Goal: Task Accomplishment & Management: Manage account settings

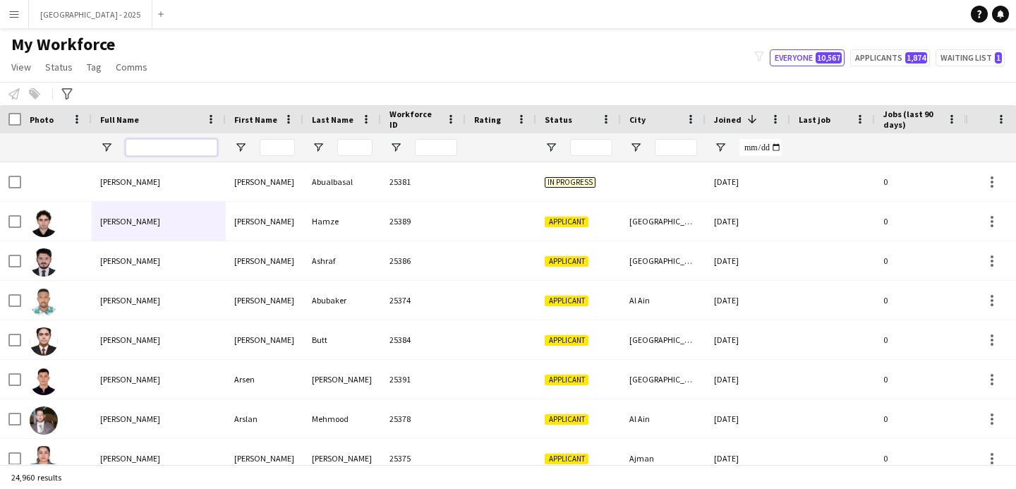
click at [150, 149] on input "Full Name Filter Input" at bounding box center [172, 147] width 92 height 17
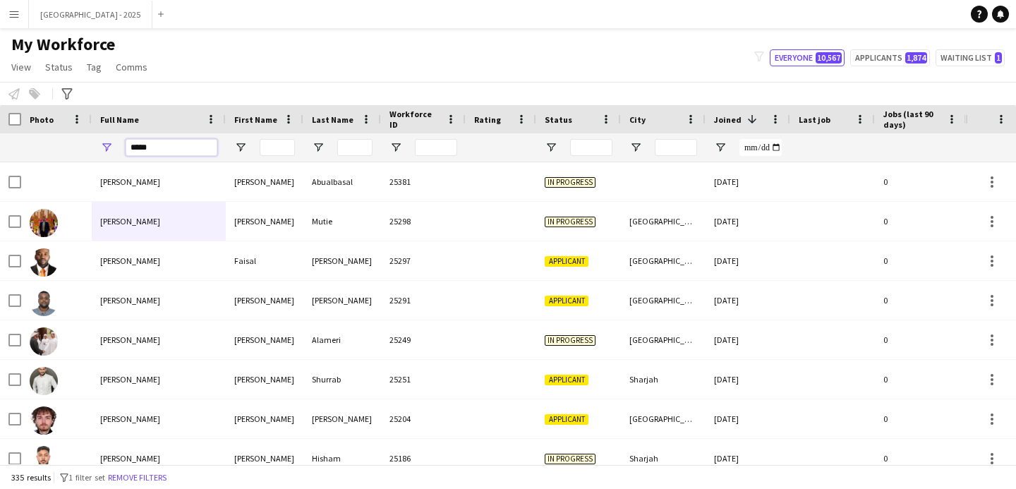
type input "*****"
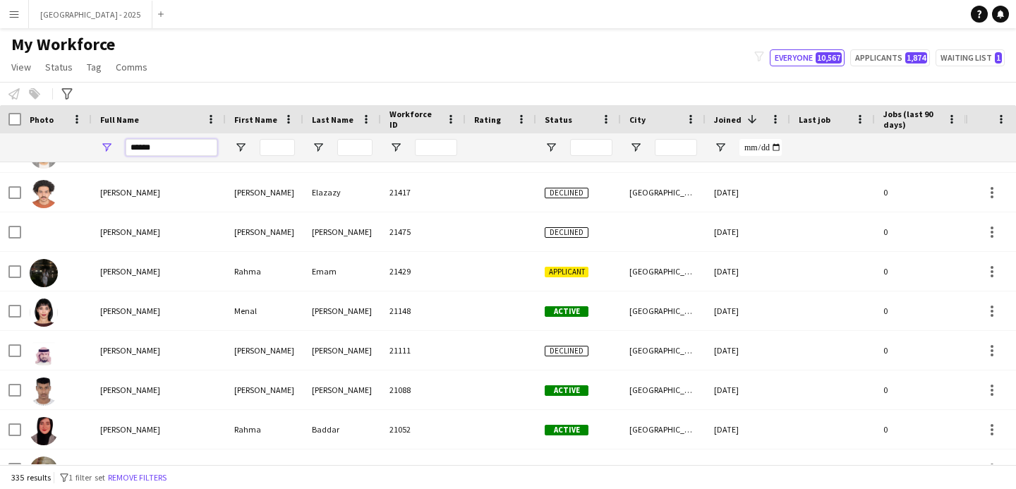
click at [167, 141] on input "*****" at bounding box center [172, 147] width 92 height 17
click at [273, 148] on input "First Name Filter Input" at bounding box center [277, 147] width 35 height 17
click at [281, 142] on input "First Name Filter Input" at bounding box center [277, 147] width 35 height 17
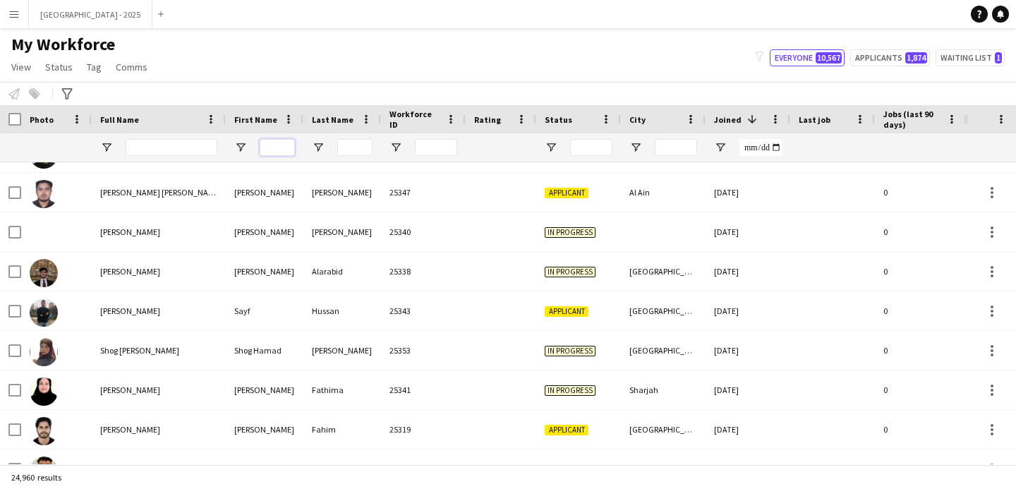
paste input "*****"
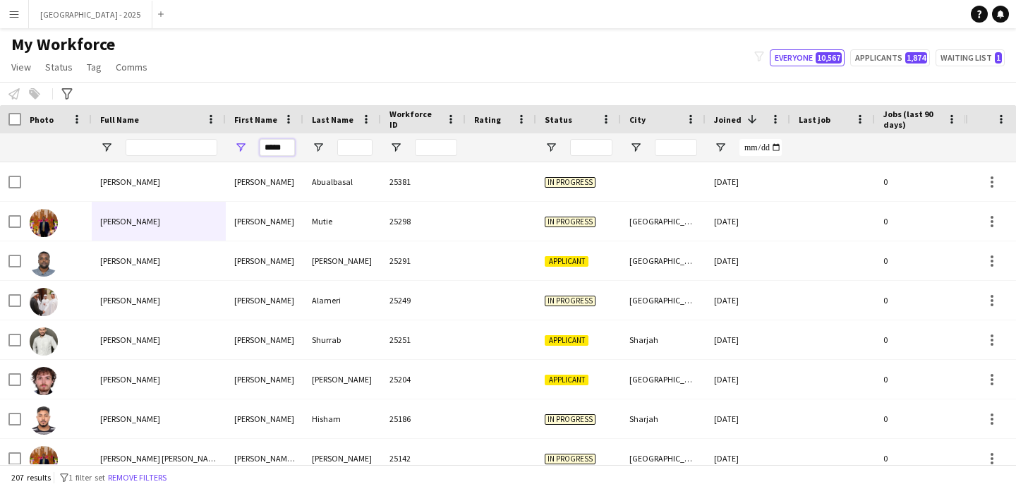
type input "*****"
click at [277, 119] on div "First Name" at bounding box center [256, 119] width 44 height 21
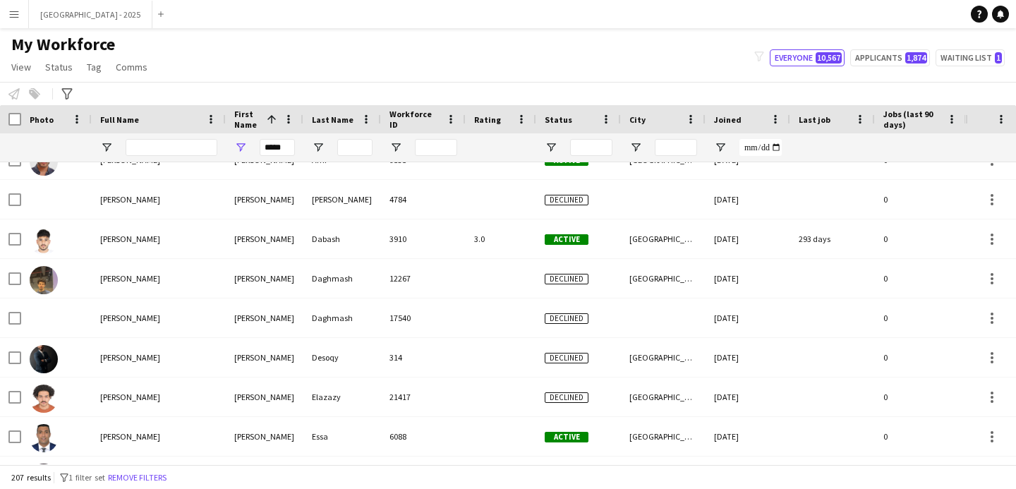
click at [553, 125] on div "Status" at bounding box center [570, 119] width 51 height 21
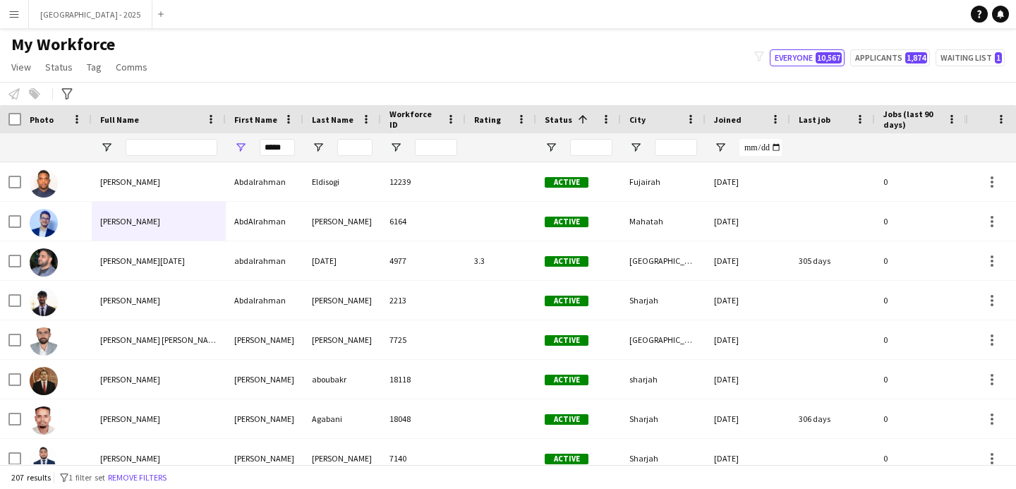
click at [561, 116] on span "Status" at bounding box center [559, 119] width 28 height 11
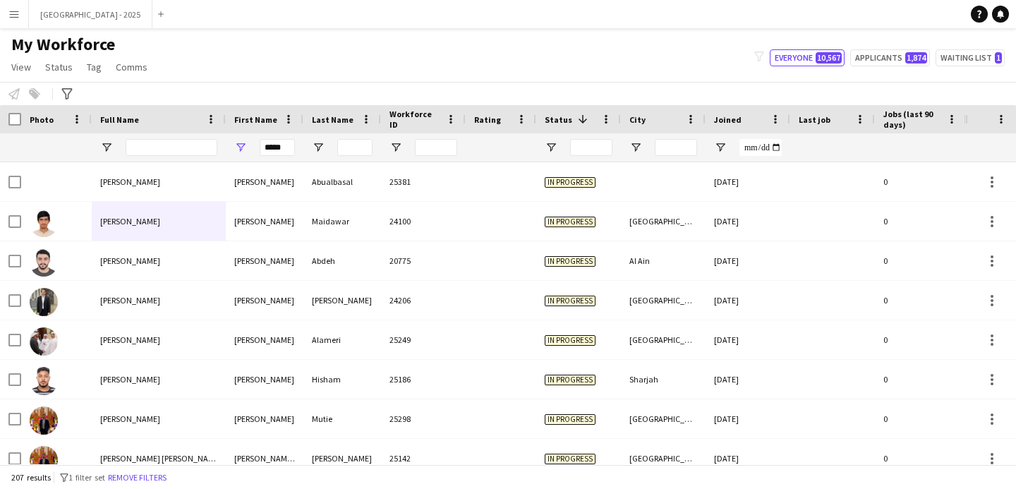
click at [561, 118] on span "Status" at bounding box center [559, 119] width 28 height 11
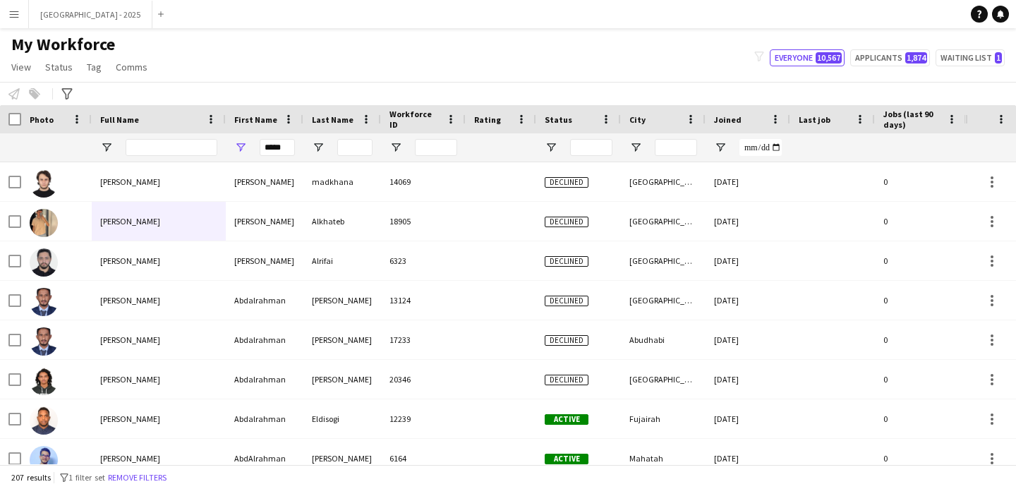
click at [561, 118] on span "Status" at bounding box center [559, 119] width 28 height 11
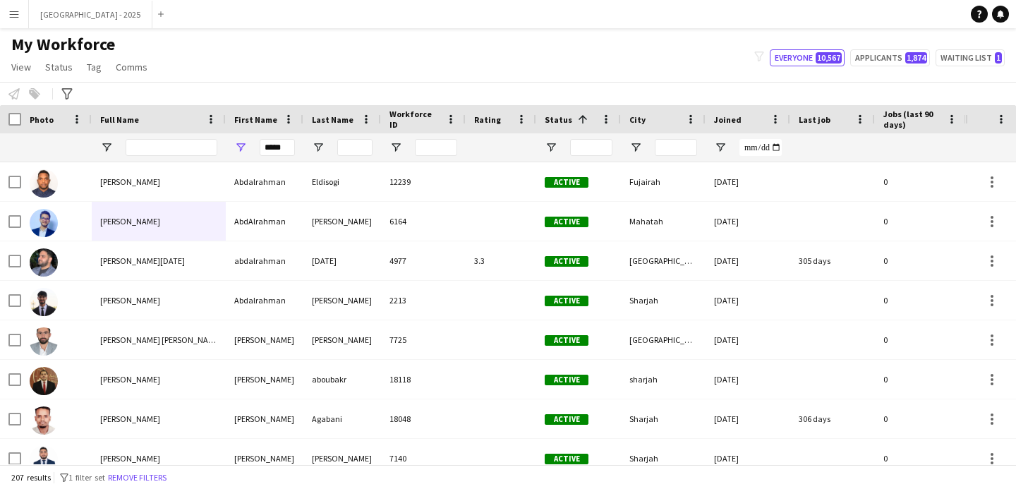
click at [561, 118] on span "Status" at bounding box center [559, 119] width 28 height 11
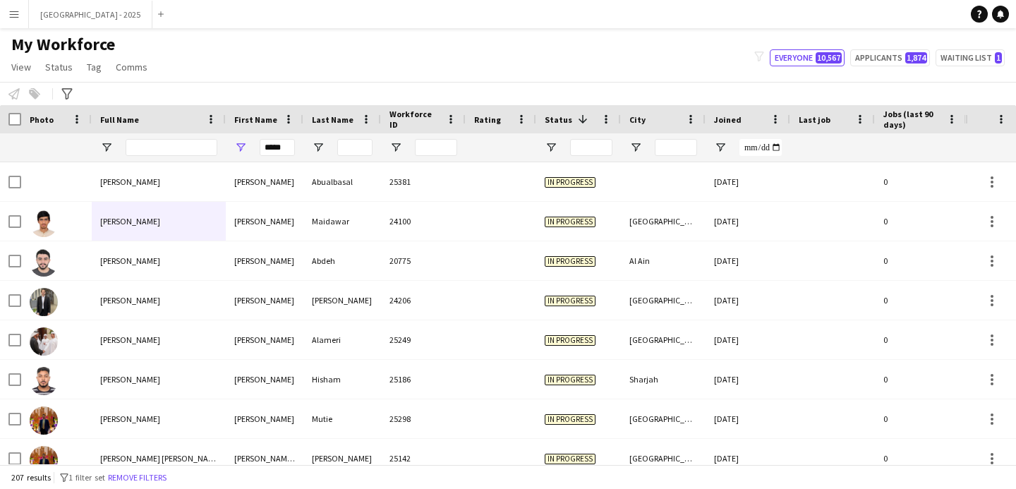
click at [561, 118] on span "Status" at bounding box center [559, 119] width 28 height 11
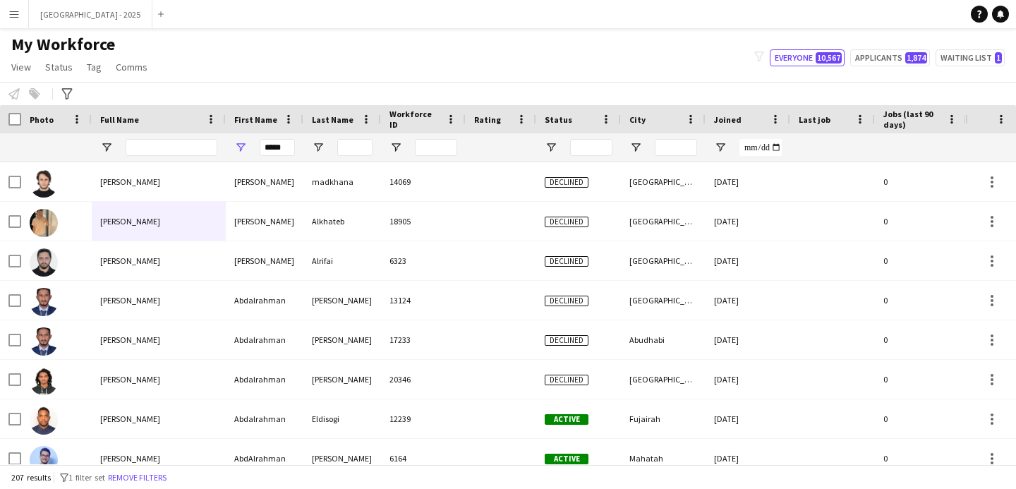
click at [561, 118] on span "Status" at bounding box center [559, 119] width 28 height 11
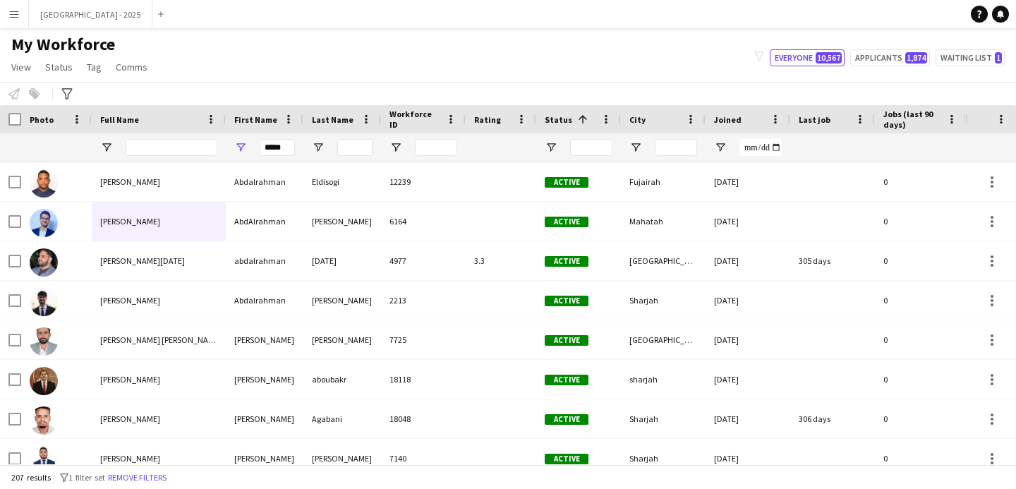
click at [561, 118] on span "Status" at bounding box center [559, 119] width 28 height 11
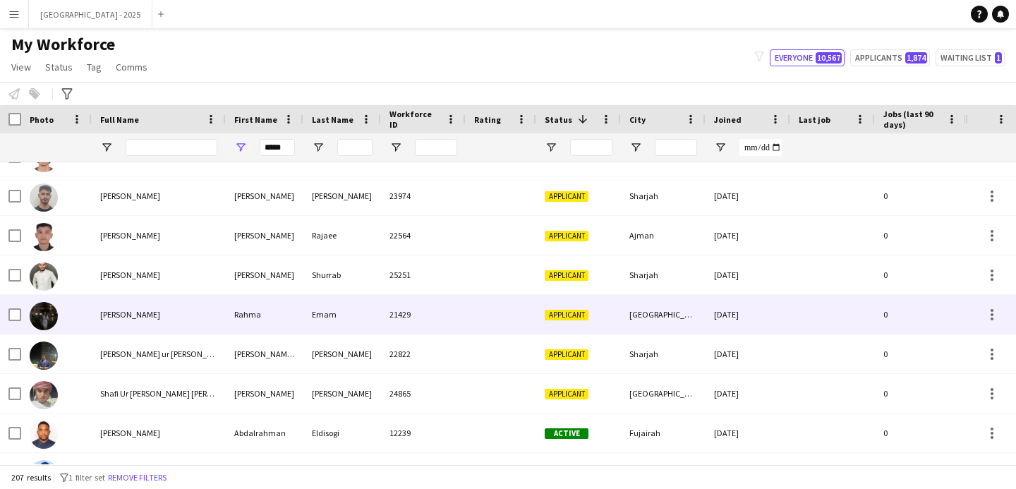
click at [557, 299] on div "Applicant" at bounding box center [578, 314] width 85 height 39
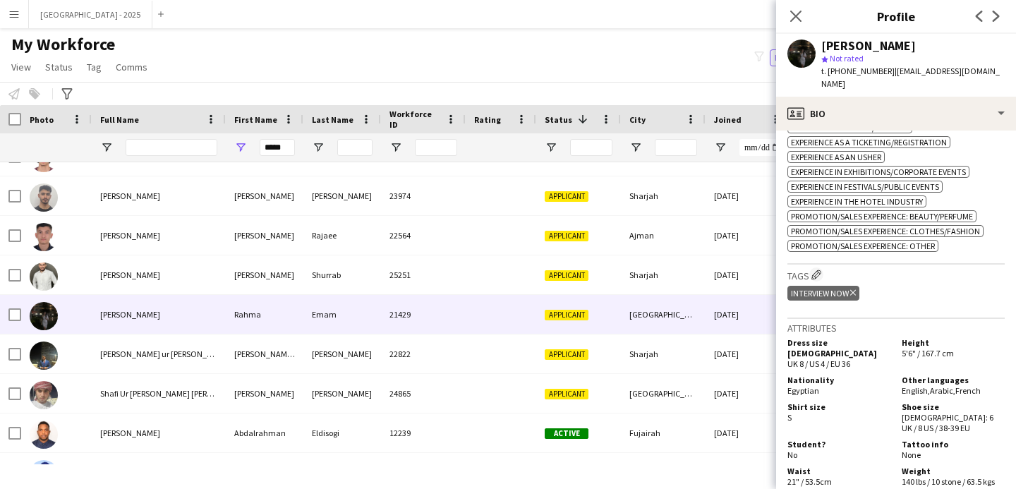
scroll to position [500, 0]
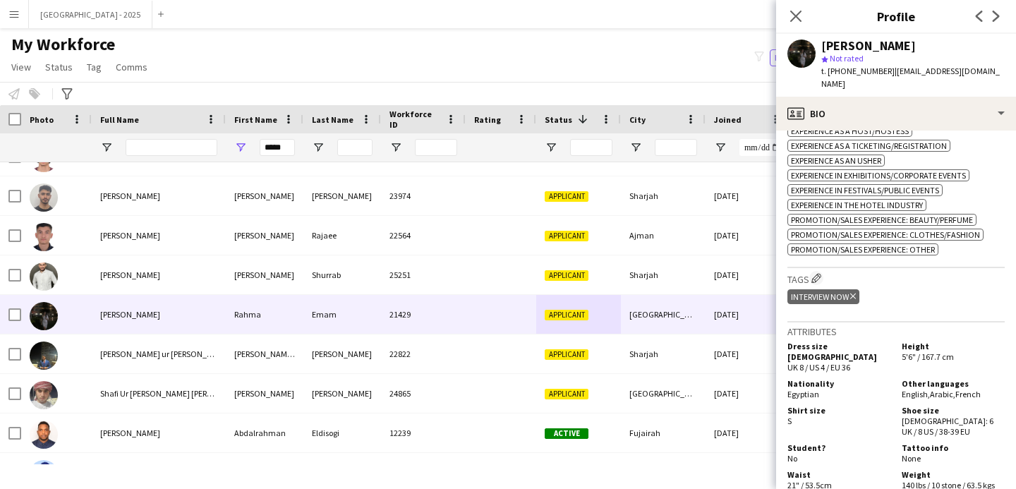
click at [855, 292] on icon "Delete tag" at bounding box center [853, 296] width 6 height 8
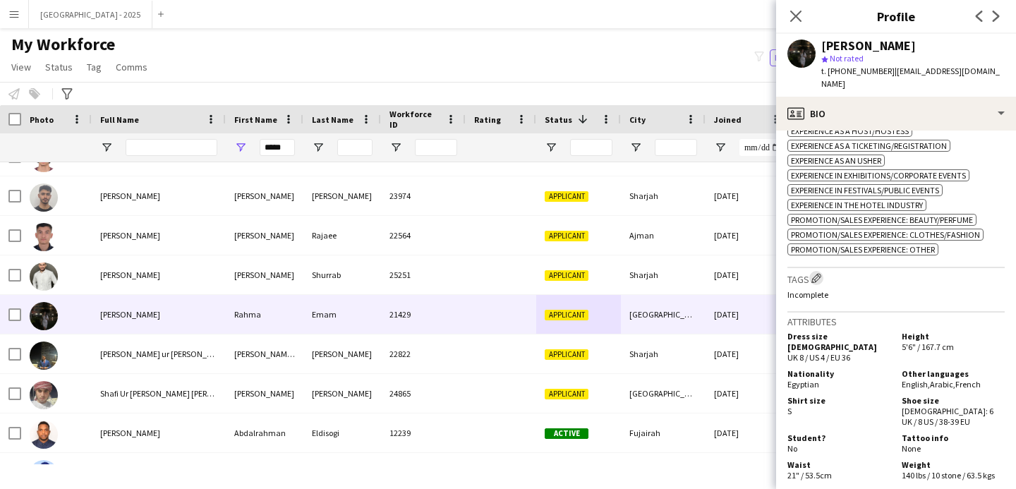
click at [817, 273] on app-icon "Edit crew company tags" at bounding box center [816, 278] width 10 height 10
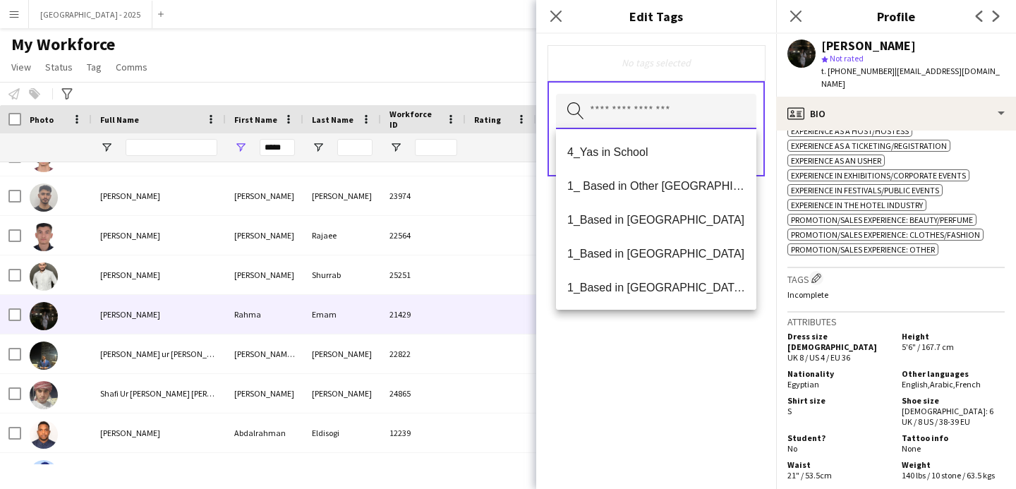
click at [624, 108] on input "text" at bounding box center [656, 111] width 200 height 35
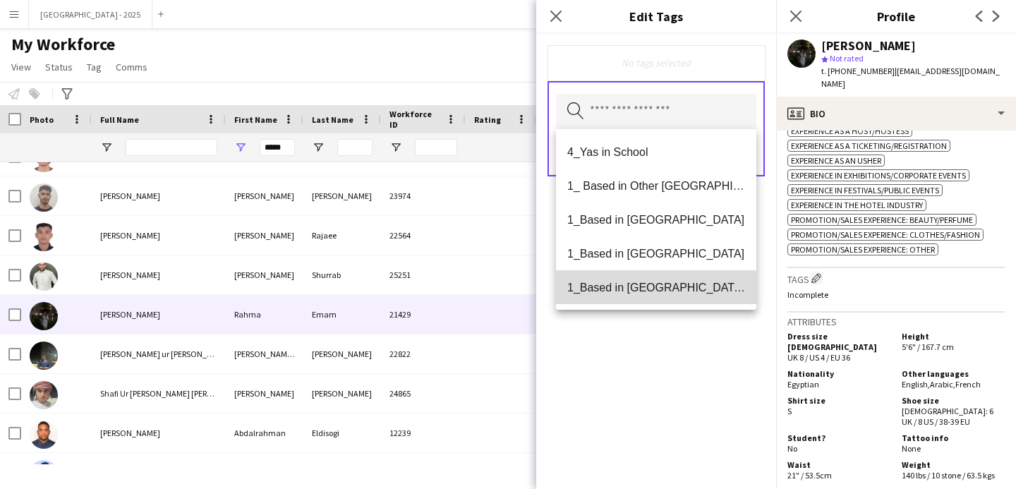
click at [667, 283] on span "1_Based in [GEOGRAPHIC_DATA]/[GEOGRAPHIC_DATA]/Ajman" at bounding box center [656, 287] width 178 height 13
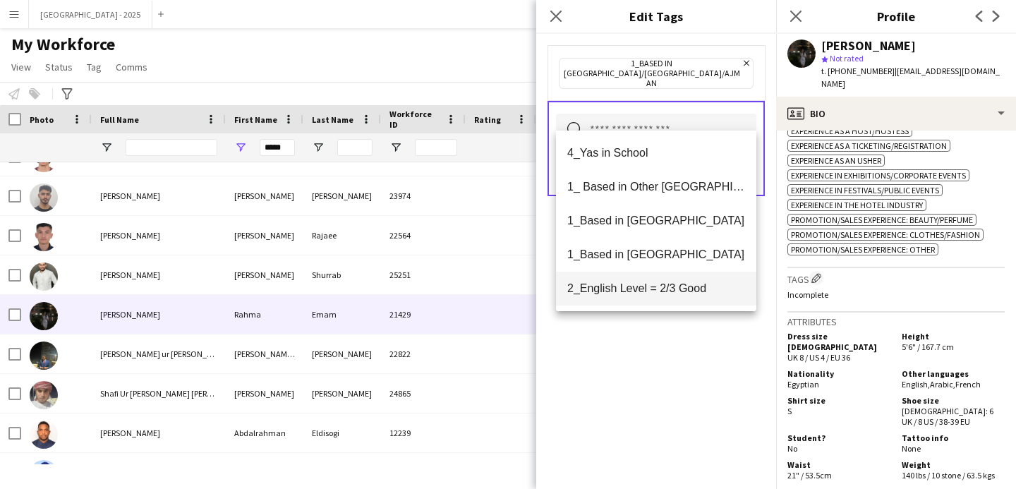
scroll to position [103, 0]
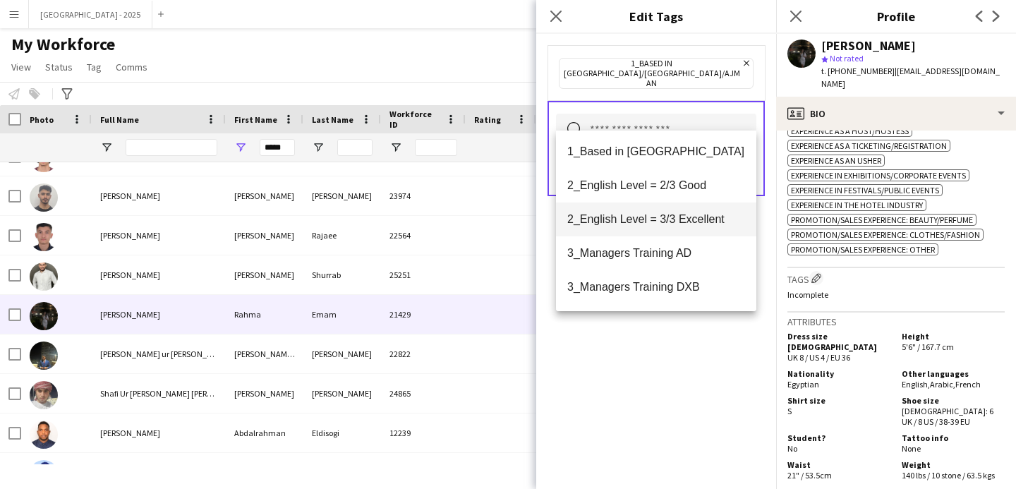
click at [676, 216] on span "2_English Level = 3/3 Excellent" at bounding box center [656, 218] width 178 height 13
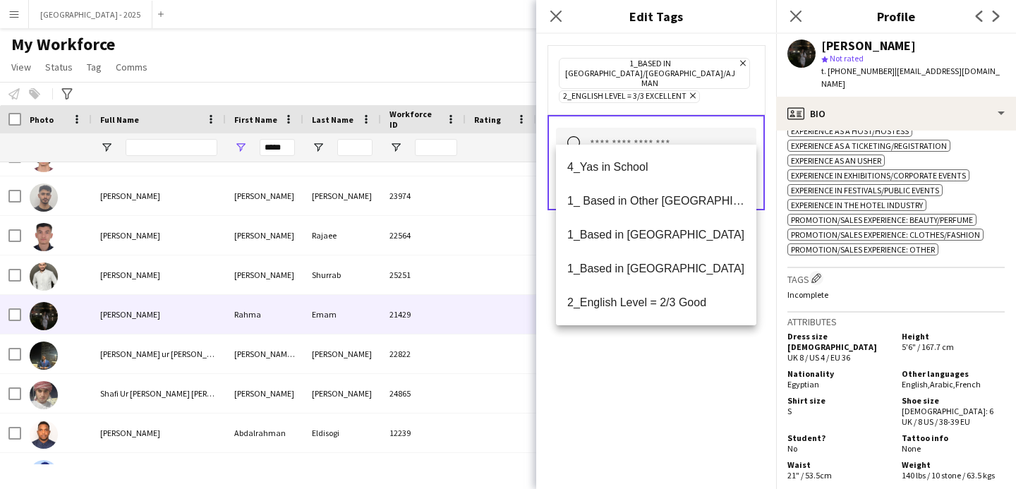
click at [674, 344] on div "1_Based in [GEOGRAPHIC_DATA]/[GEOGRAPHIC_DATA]/Ajman Remove 2_English Level = 3…" at bounding box center [656, 261] width 240 height 455
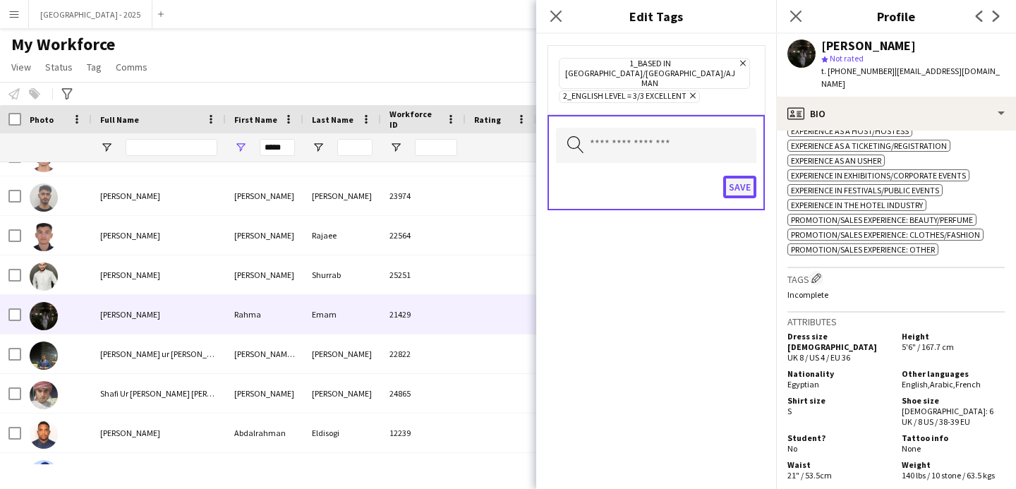
click at [737, 176] on button "Save" at bounding box center [739, 187] width 33 height 23
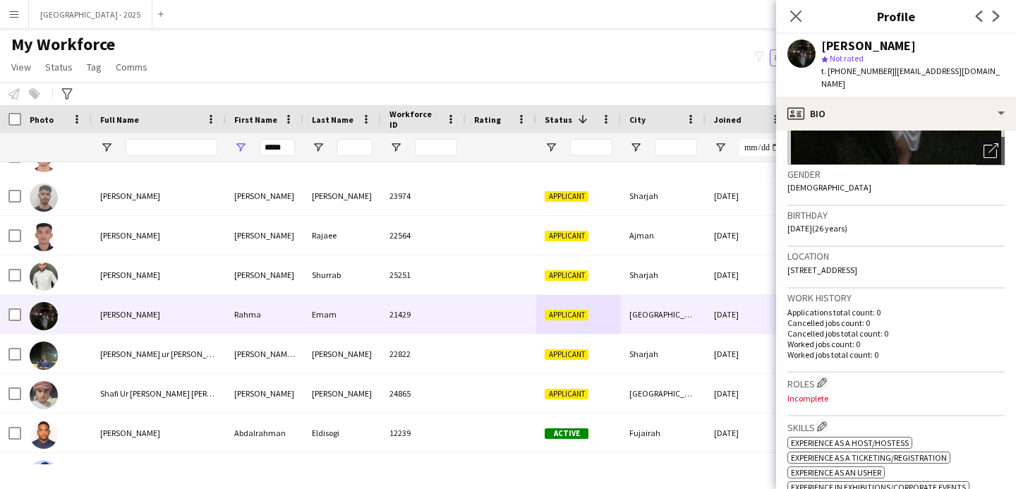
scroll to position [199, 0]
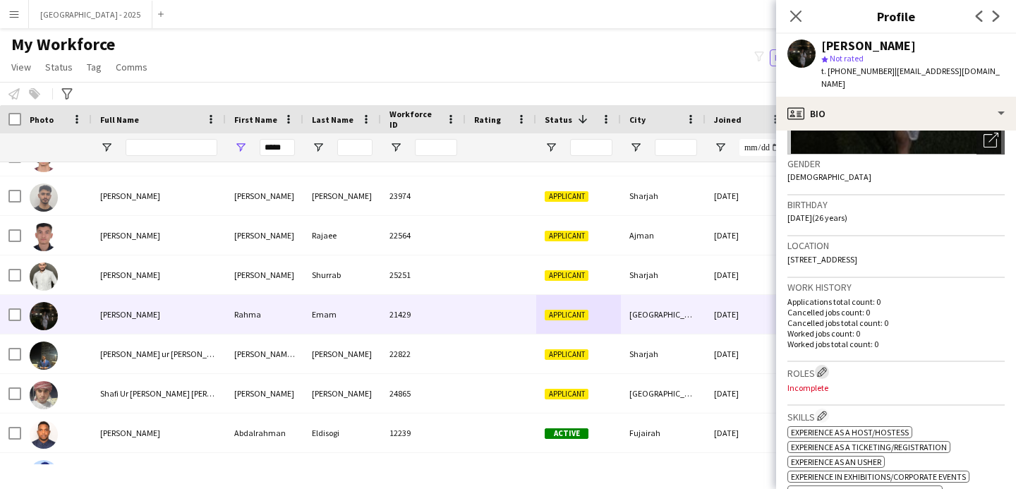
click at [825, 367] on app-icon "Edit crew company roles" at bounding box center [822, 372] width 10 height 10
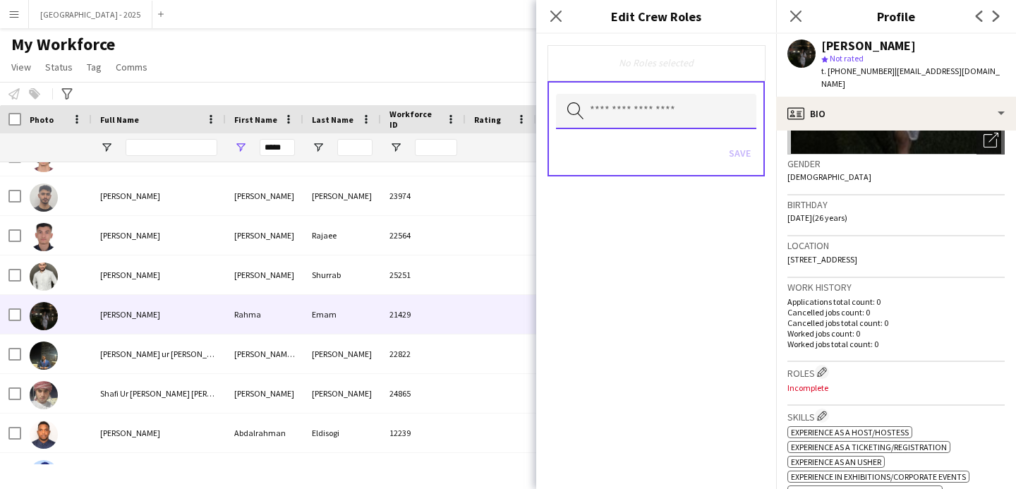
click at [703, 102] on input "text" at bounding box center [656, 111] width 200 height 35
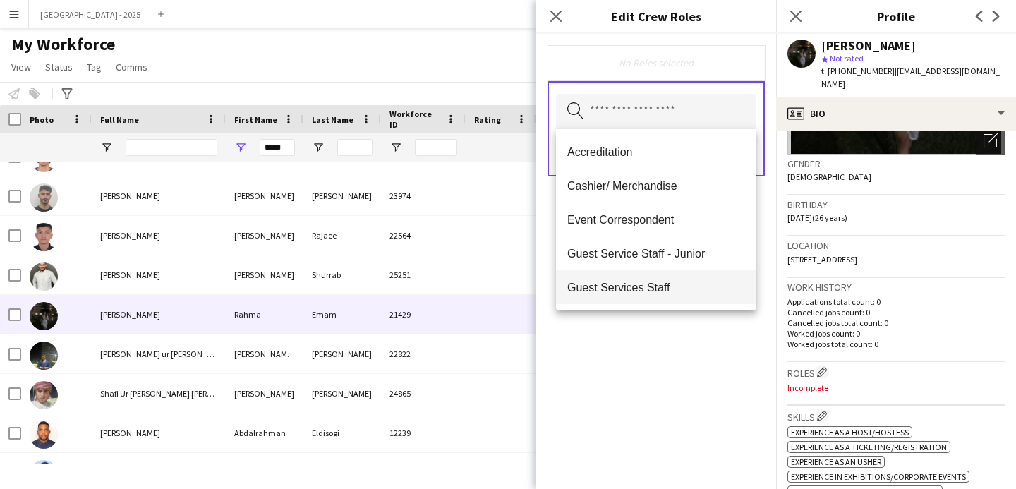
click at [641, 298] on mat-option "Guest Services Staff" at bounding box center [656, 287] width 200 height 34
click at [641, 297] on mat-option "Guest Services Staff - Senior" at bounding box center [656, 289] width 200 height 34
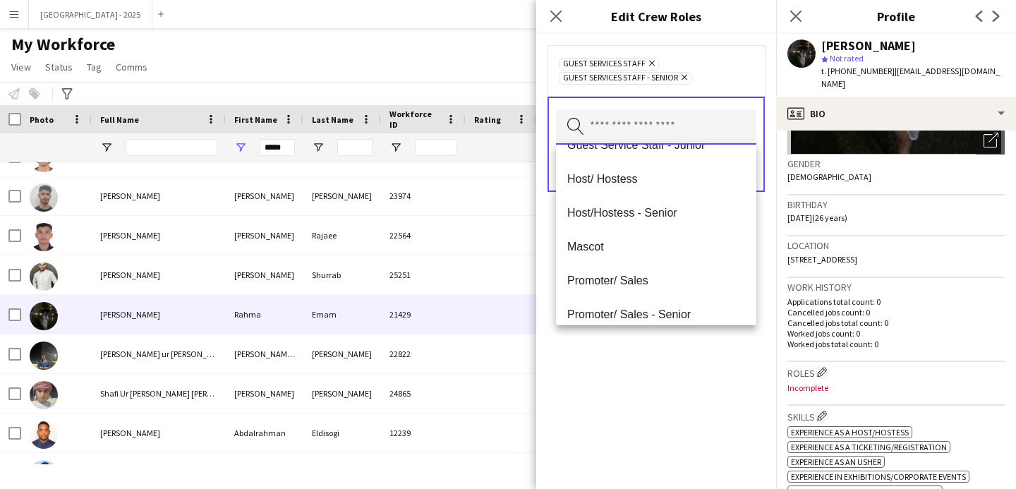
scroll to position [130, 0]
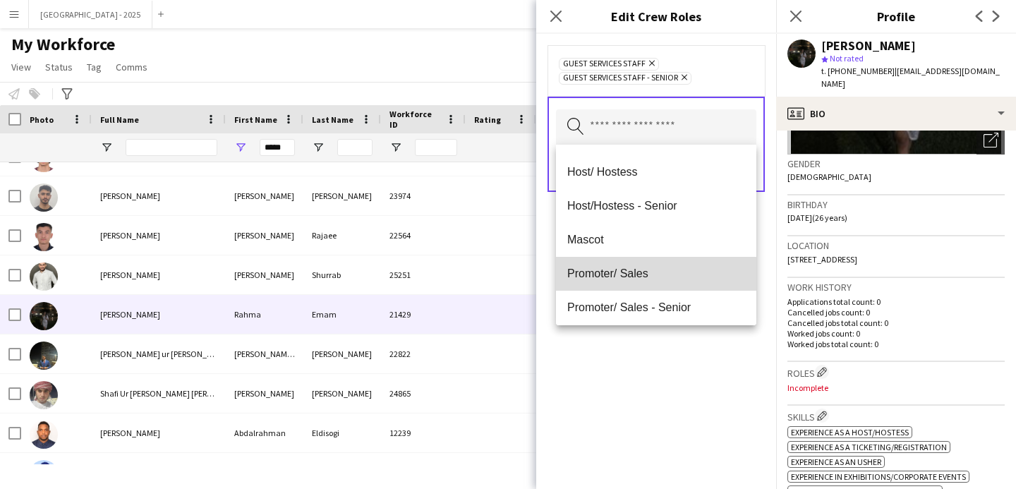
click at [640, 283] on mat-option "Promoter/ Sales" at bounding box center [656, 274] width 200 height 34
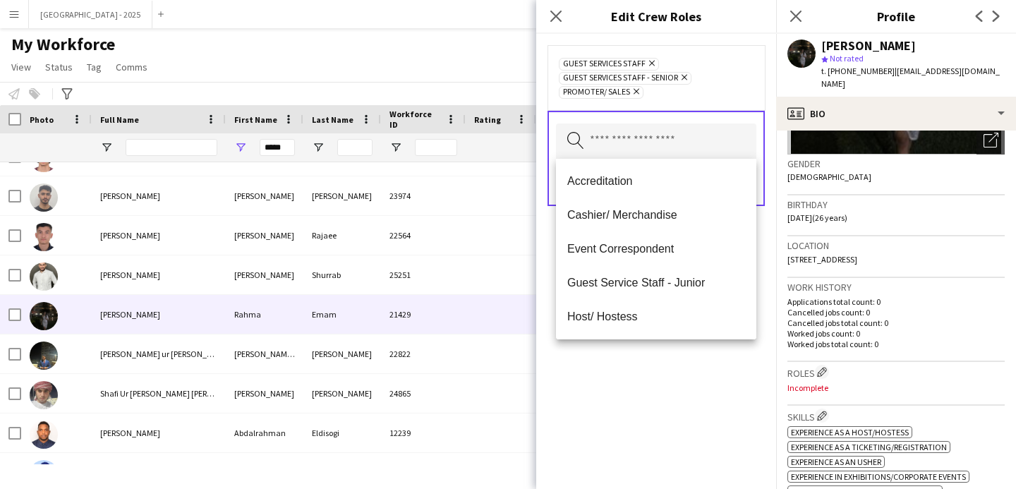
click at [643, 350] on div "Guest Services Staff Remove Guest Services Staff - Senior Remove Promoter/ Sale…" at bounding box center [656, 261] width 240 height 455
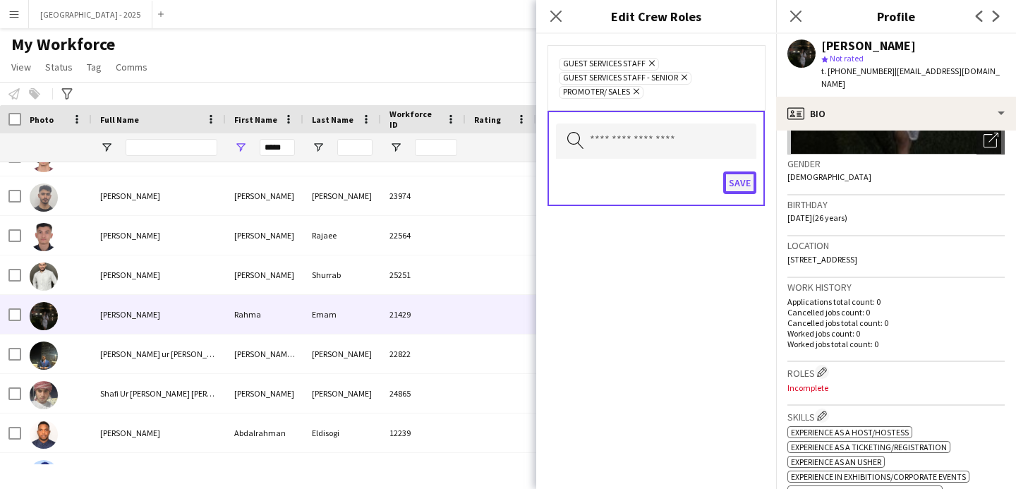
click at [750, 171] on button "Save" at bounding box center [739, 182] width 33 height 23
click at [750, 174] on button "Save" at bounding box center [726, 182] width 59 height 23
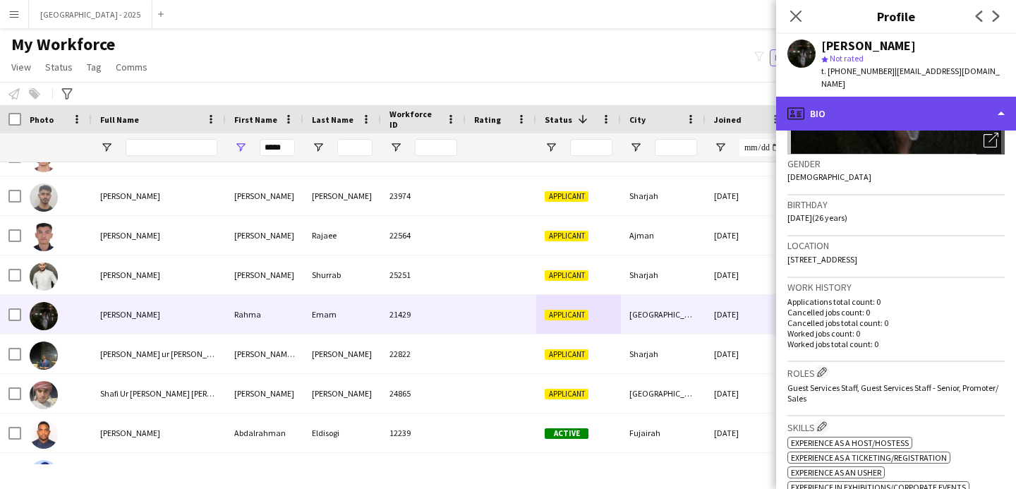
click at [925, 105] on div "profile Bio" at bounding box center [896, 114] width 240 height 34
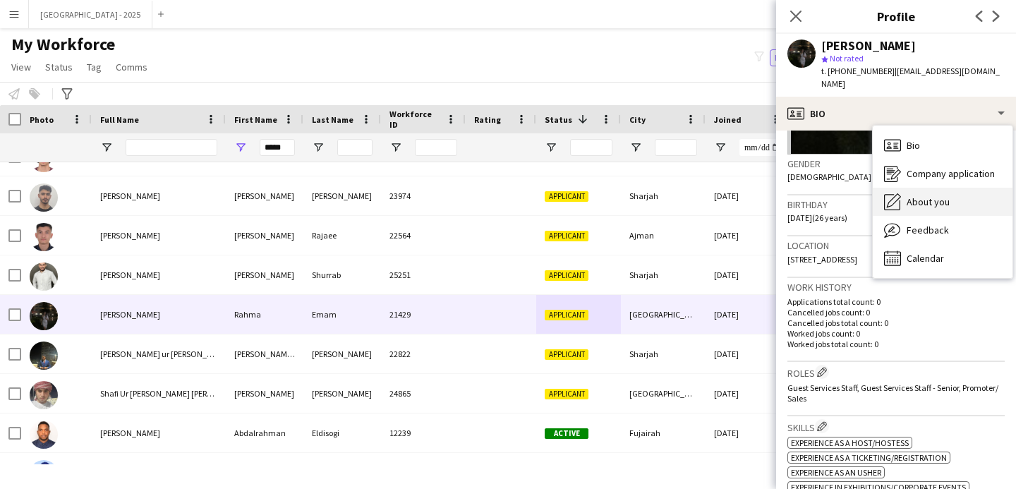
click at [918, 195] on span "About you" at bounding box center [927, 201] width 43 height 13
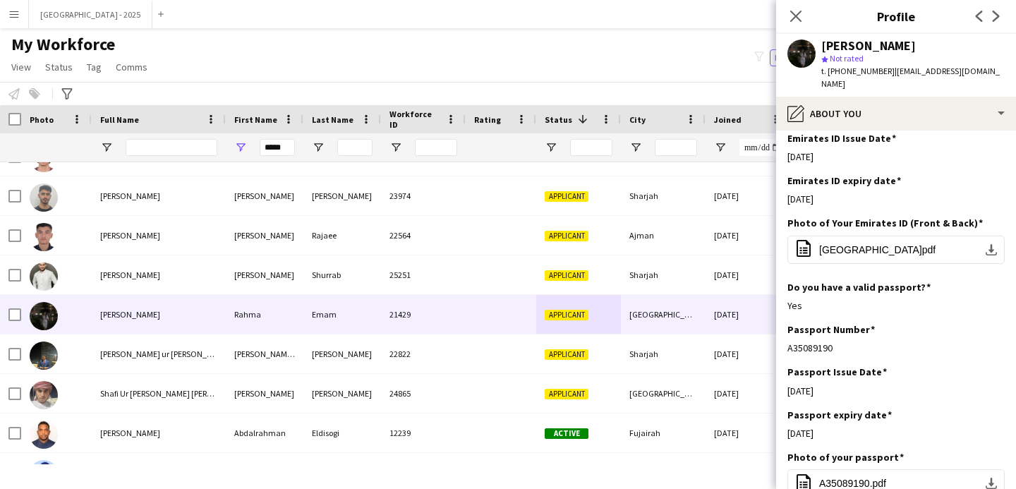
scroll to position [588, 0]
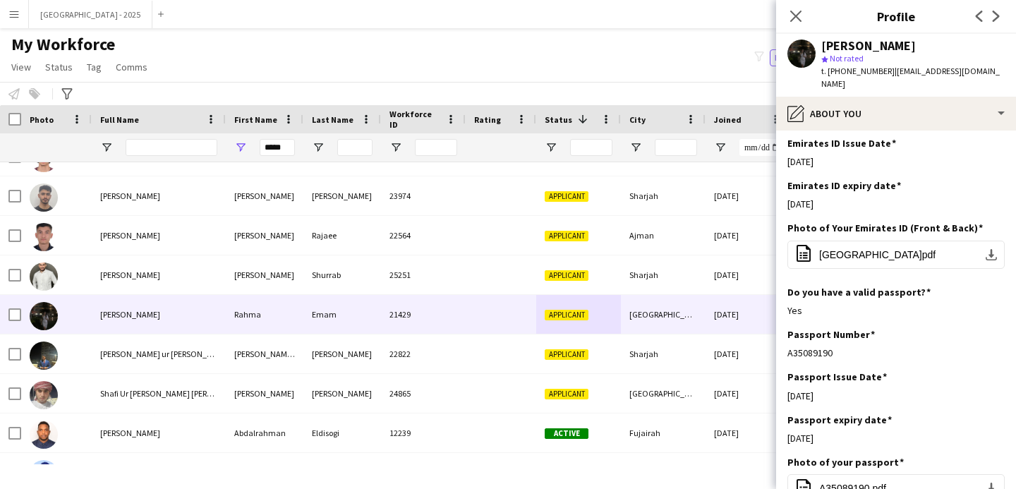
click at [893, 249] on span "[GEOGRAPHIC_DATA]pdf" at bounding box center [877, 254] width 116 height 11
click at [996, 179] on app-icon "Edit this field" at bounding box center [998, 184] width 11 height 11
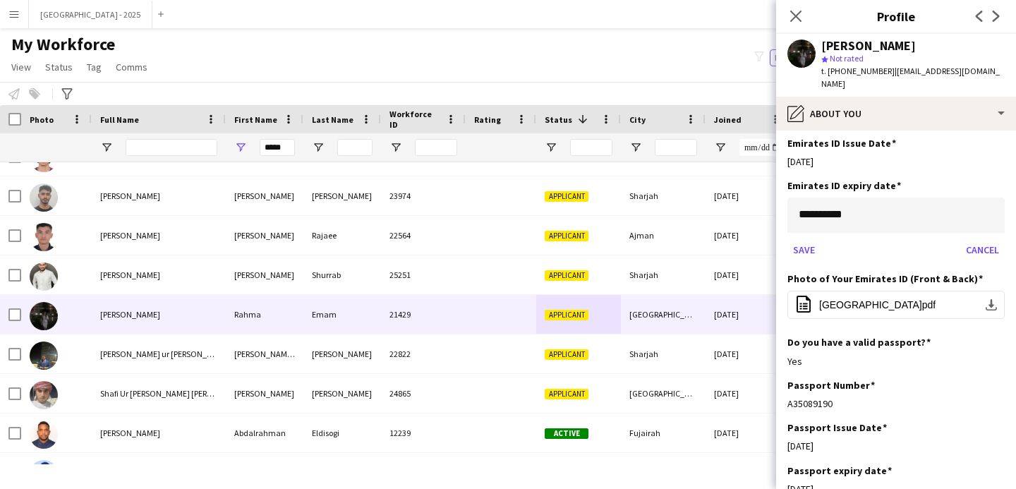
click at [796, 195] on body "Menu Boards Boards Boards All jobs Status Workforce Workforce My Workforce Recr…" at bounding box center [508, 244] width 1016 height 489
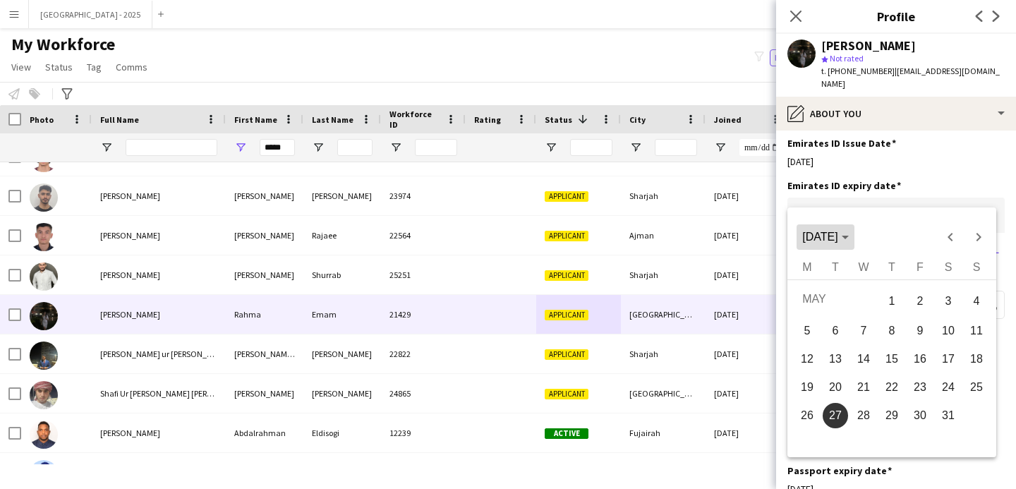
click at [837, 234] on span "[DATE]" at bounding box center [819, 237] width 35 height 12
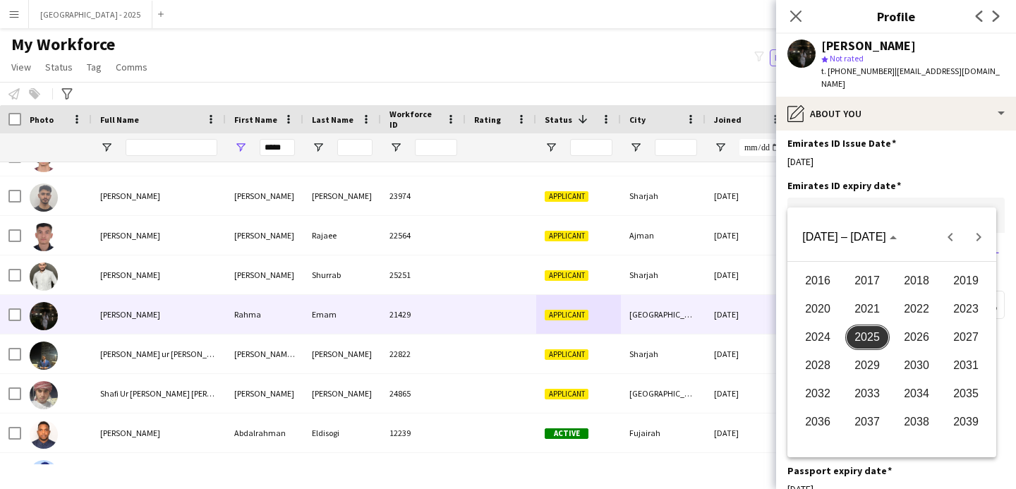
click at [955, 339] on span "2027" at bounding box center [966, 336] width 44 height 25
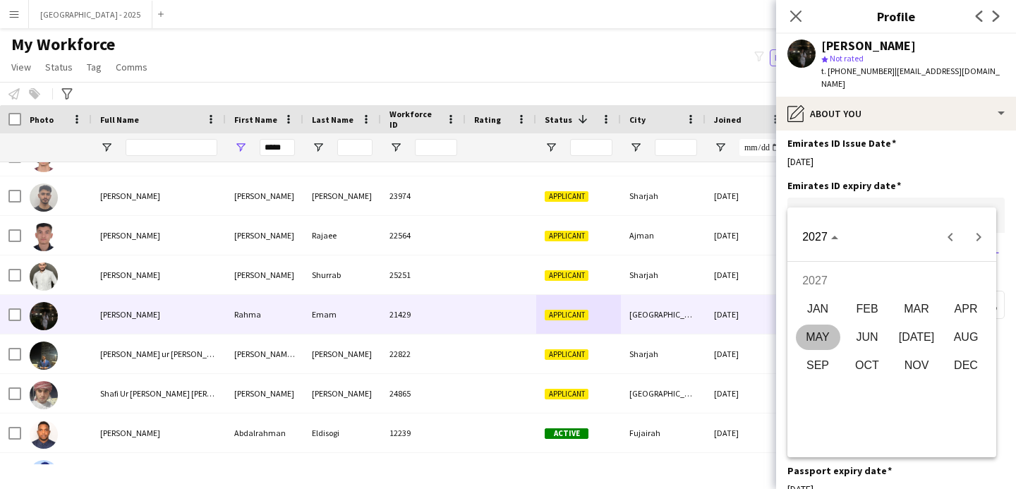
click at [973, 305] on span "APR" at bounding box center [966, 308] width 44 height 25
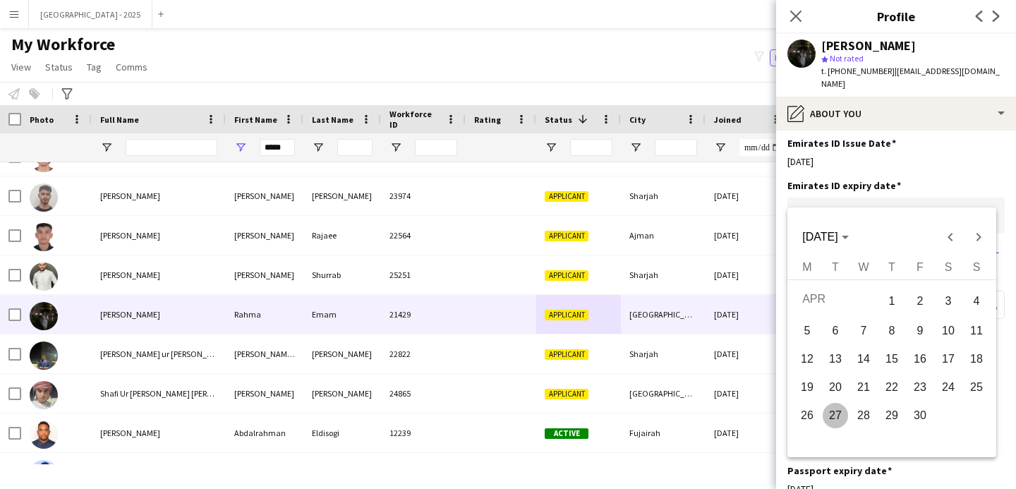
click at [833, 413] on span "27" at bounding box center [834, 415] width 25 height 25
type input "**********"
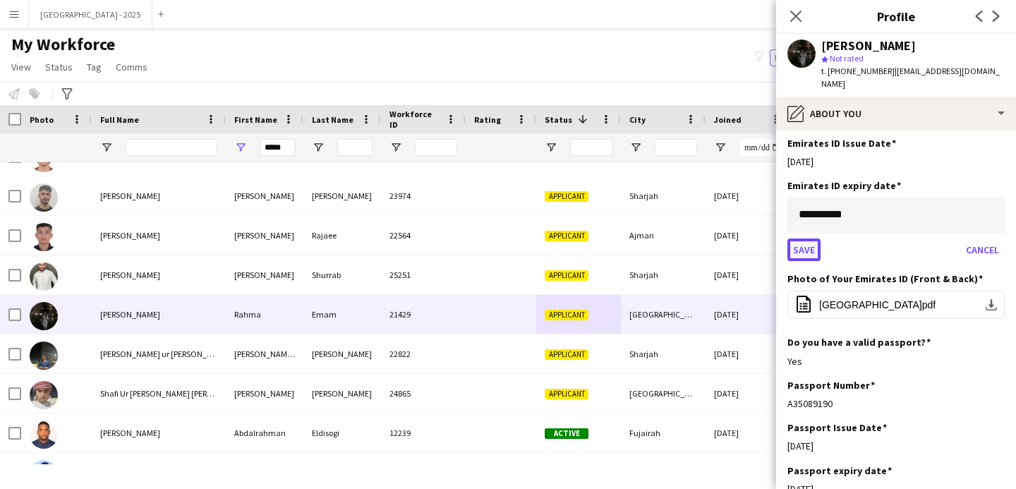
click at [810, 238] on button "Save" at bounding box center [803, 249] width 33 height 23
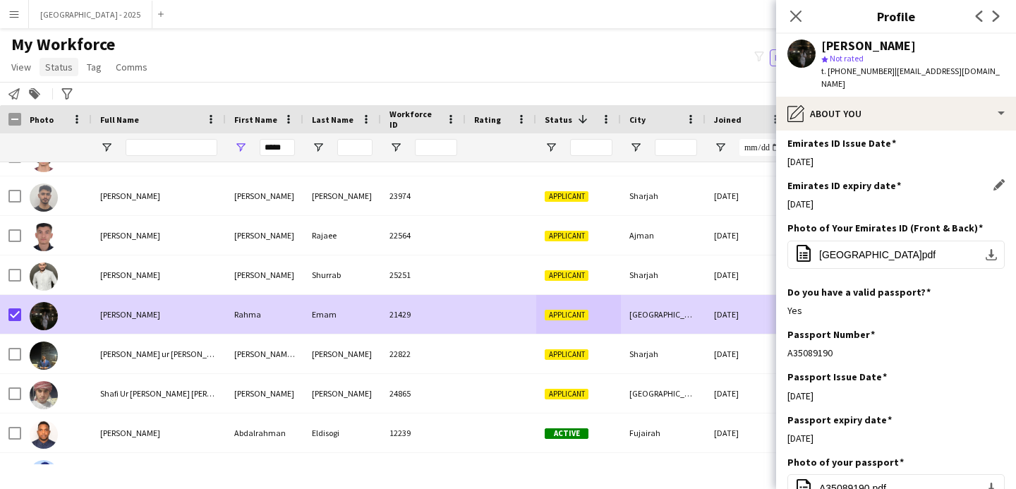
click at [51, 65] on span "Status" at bounding box center [59, 67] width 28 height 13
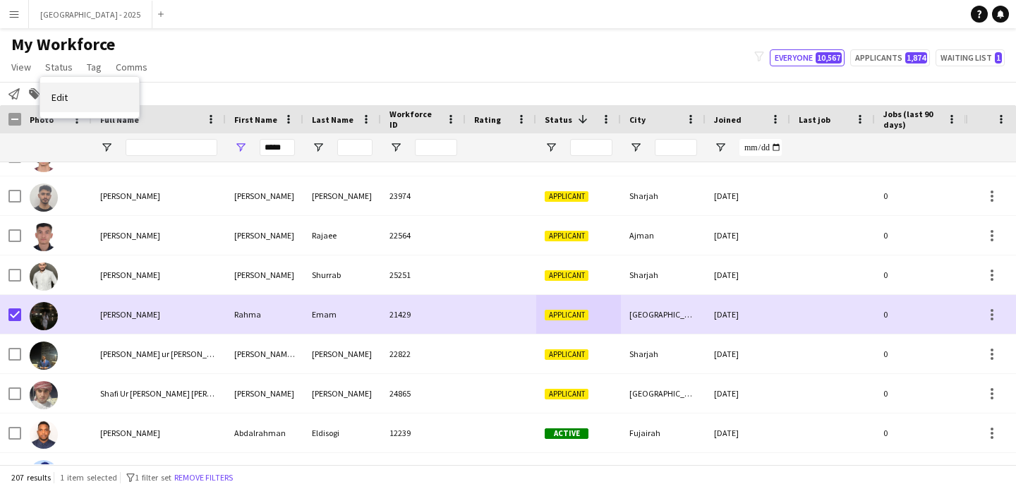
click at [87, 102] on link "Edit" at bounding box center [89, 98] width 99 height 30
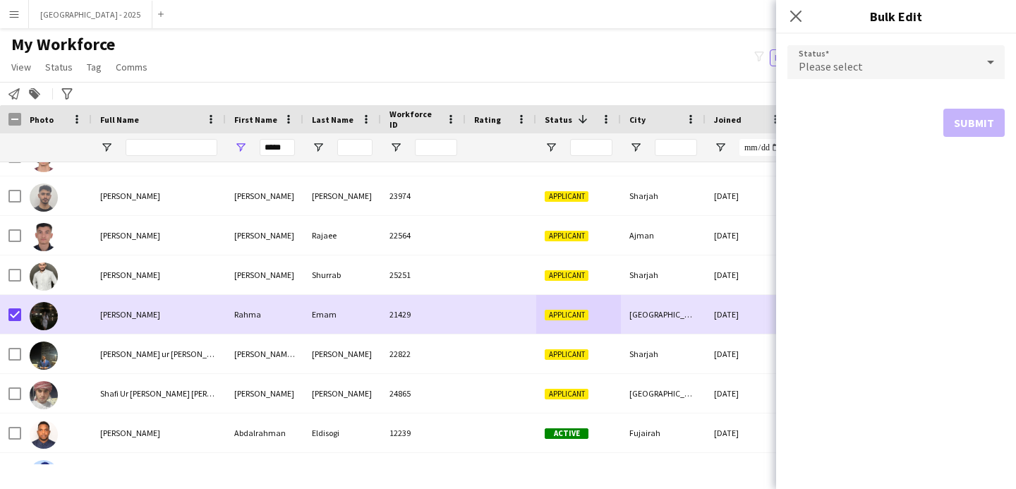
click at [812, 51] on div "Please select" at bounding box center [881, 62] width 189 height 34
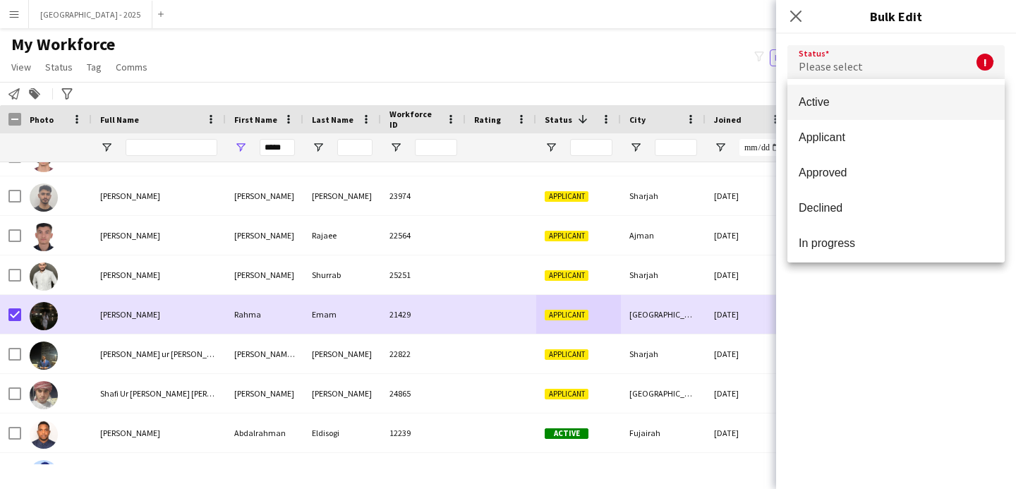
drag, startPoint x: 830, startPoint y: 128, endPoint x: 863, endPoint y: 102, distance: 41.6
click at [863, 102] on div "Active Applicant Approved Declined In progress Invited Paused Suspended Waiting…" at bounding box center [895, 170] width 217 height 183
click at [862, 102] on span "Active" at bounding box center [895, 101] width 195 height 13
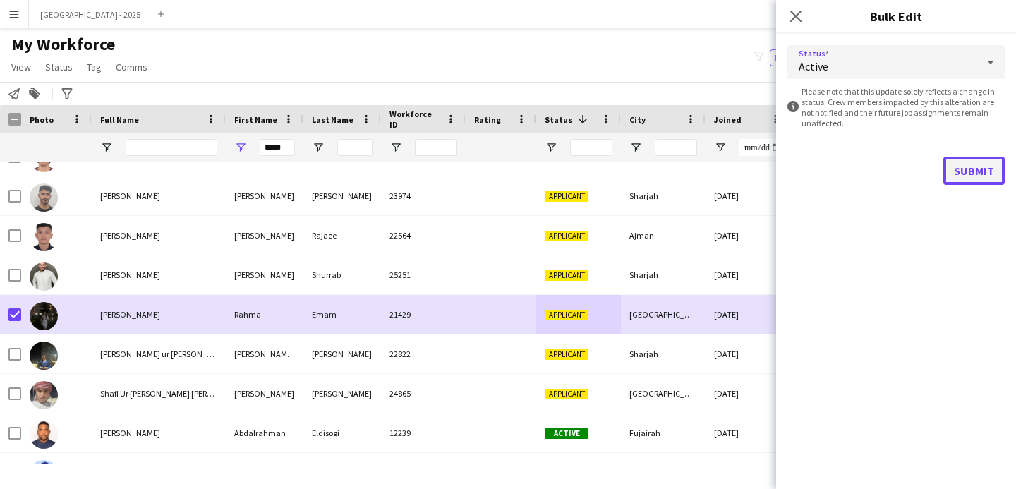
click at [953, 176] on button "Submit" at bounding box center [973, 171] width 61 height 28
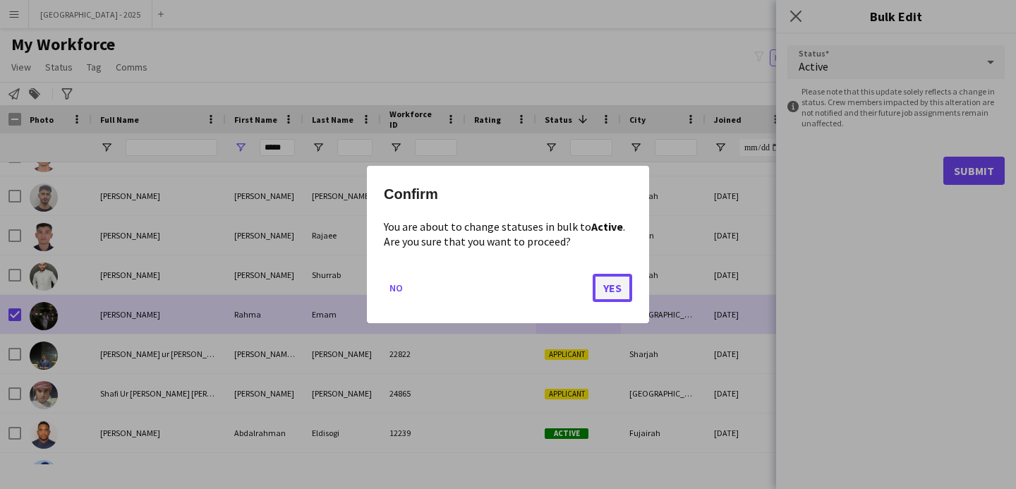
click at [619, 277] on button "Yes" at bounding box center [611, 288] width 39 height 28
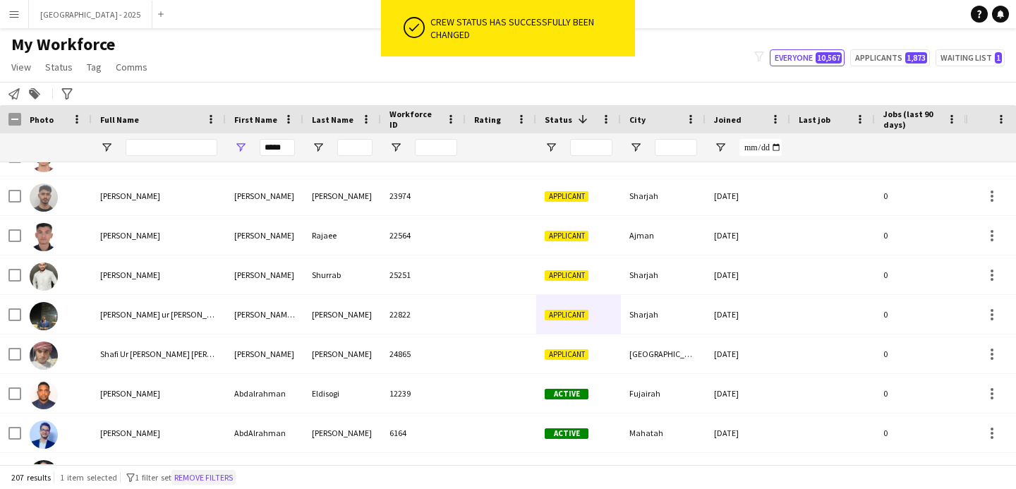
click at [214, 472] on button "Remove filters" at bounding box center [203, 478] width 64 height 16
